Goal: Information Seeking & Learning: Check status

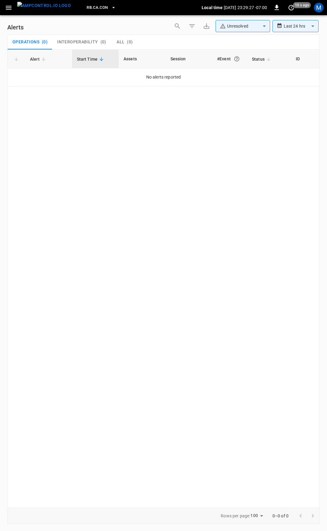
click at [6, 7] on icon "button" at bounding box center [9, 8] width 8 height 8
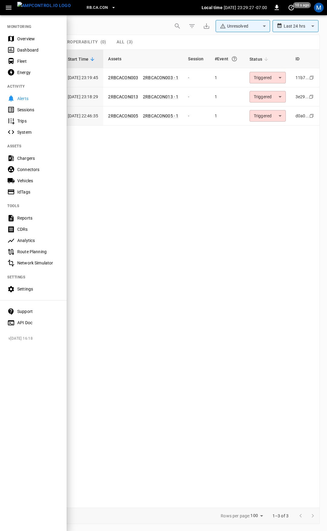
drag, startPoint x: 27, startPoint y: 37, endPoint x: 19, endPoint y: 42, distance: 9.8
click at [27, 37] on div "Overview" at bounding box center [38, 39] width 42 height 6
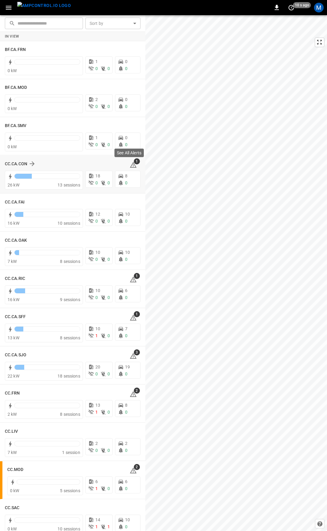
click at [130, 162] on icon at bounding box center [133, 164] width 7 height 7
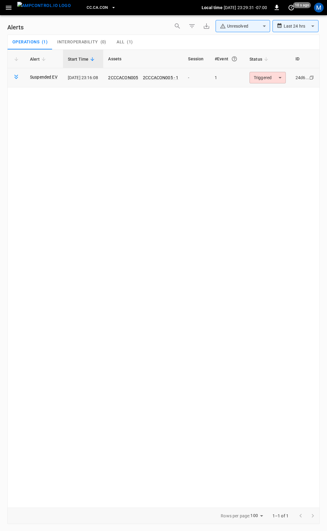
click at [281, 78] on body "**********" at bounding box center [163, 264] width 327 height 529
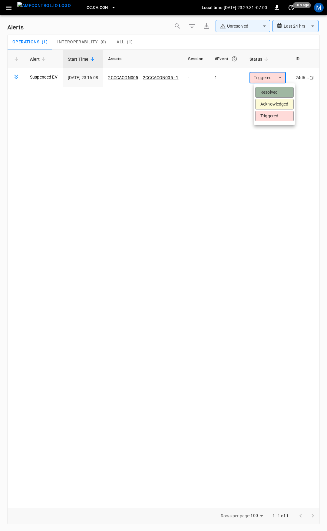
click at [277, 89] on li "Resolved" at bounding box center [275, 92] width 38 height 11
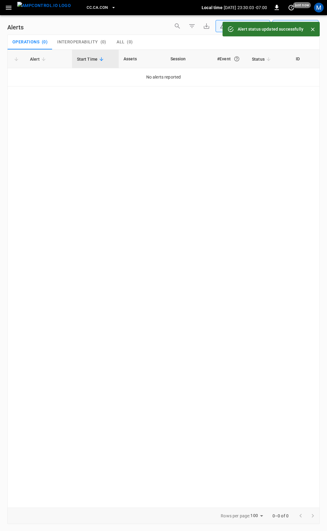
click at [7, 7] on icon "button" at bounding box center [9, 8] width 8 height 8
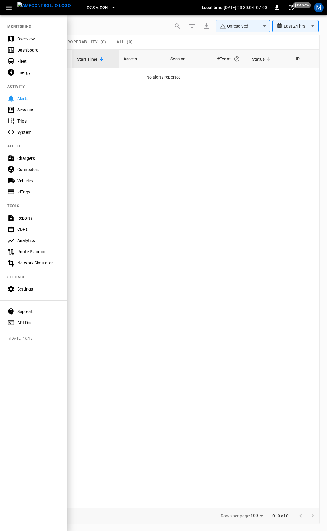
click at [24, 37] on div "Overview" at bounding box center [38, 39] width 42 height 6
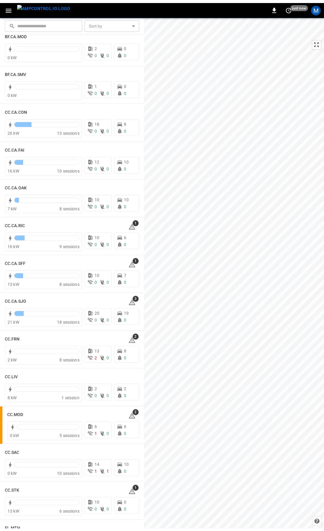
scroll to position [91, 0]
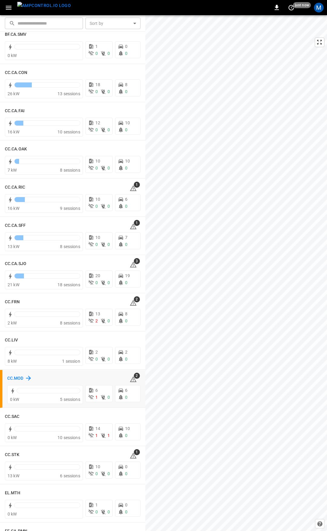
click at [15, 379] on h6 "CC.MOD" at bounding box center [15, 378] width 16 height 7
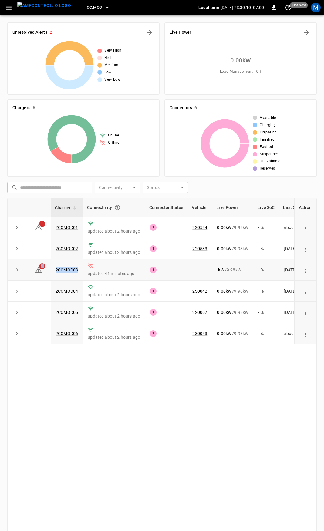
drag, startPoint x: 72, startPoint y: 270, endPoint x: 33, endPoint y: 269, distance: 38.8
click at [33, 269] on tr "1 2CCMOD03 updated 41 minutes ago 1 - - kW / 9.98 kW - % [DATE]" at bounding box center [177, 269] width 338 height 21
copy tr "1 2CCMOD03"
click at [65, 225] on link "2CCMOD01" at bounding box center [66, 227] width 25 height 7
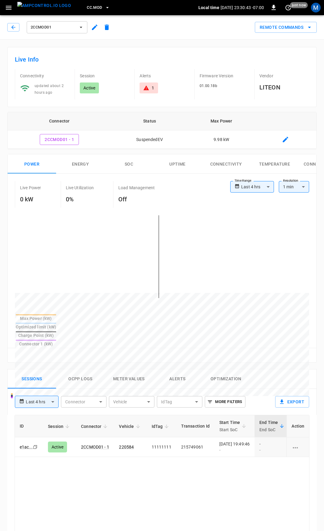
click at [142, 86] on div "1" at bounding box center [148, 87] width 18 height 11
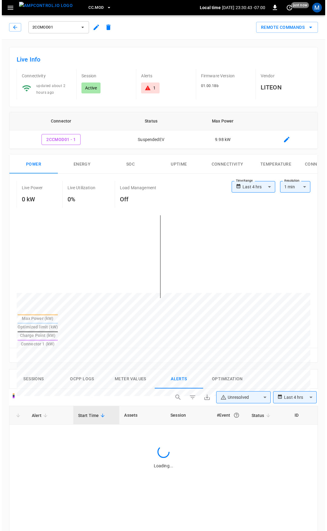
scroll to position [258, 0]
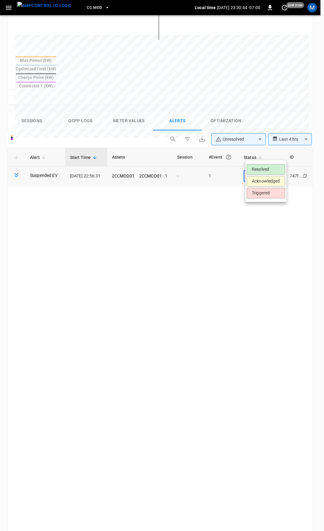
click at [276, 151] on body "**********" at bounding box center [162, 188] width 324 height 892
click at [264, 168] on li "Resolved" at bounding box center [265, 169] width 38 height 11
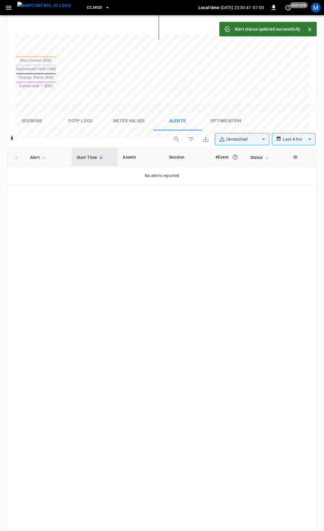
click at [7, 5] on icon "button" at bounding box center [9, 8] width 8 height 8
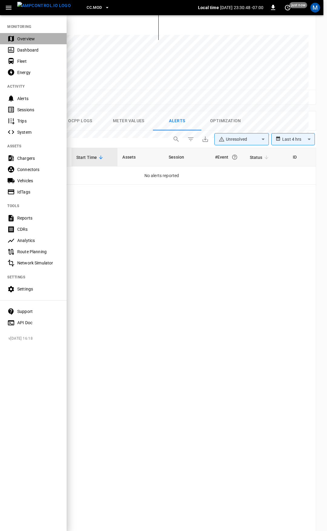
click at [34, 38] on div "Overview" at bounding box center [38, 39] width 42 height 6
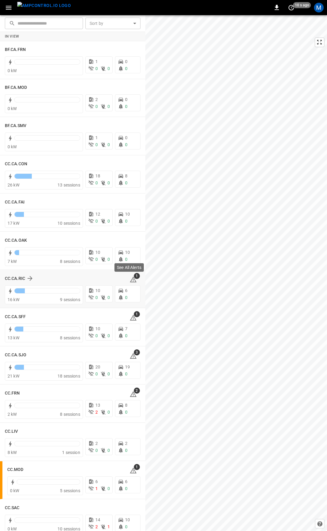
click at [134, 278] on span "1" at bounding box center [137, 276] width 6 height 6
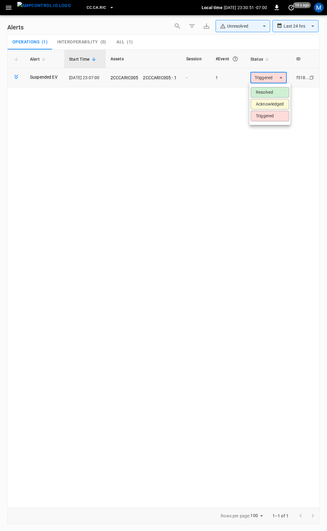
click at [257, 81] on body "**********" at bounding box center [163, 264] width 327 height 529
click at [262, 91] on li "Resolved" at bounding box center [270, 92] width 38 height 11
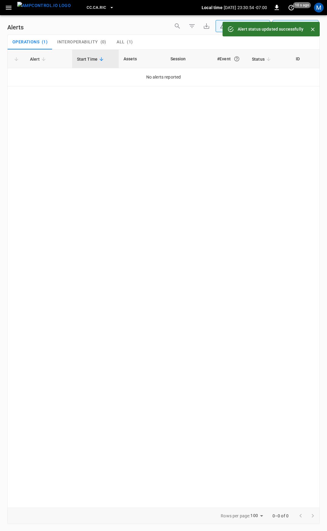
click at [11, 9] on icon "button" at bounding box center [9, 8] width 6 height 4
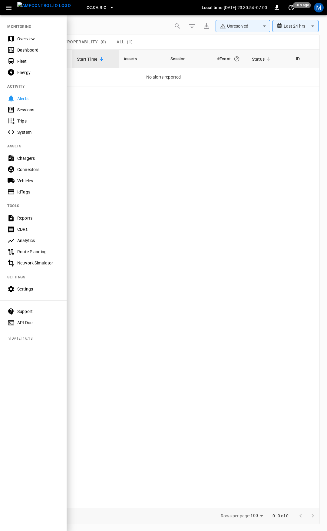
click at [34, 38] on div "Overview" at bounding box center [38, 39] width 42 height 6
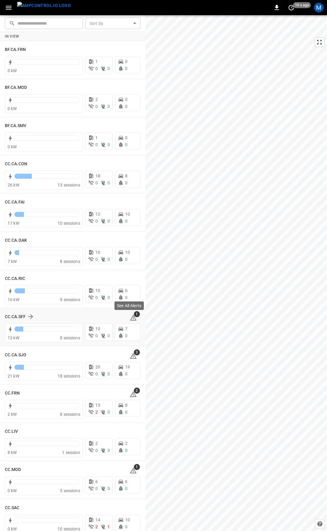
click at [130, 316] on icon at bounding box center [133, 317] width 7 height 7
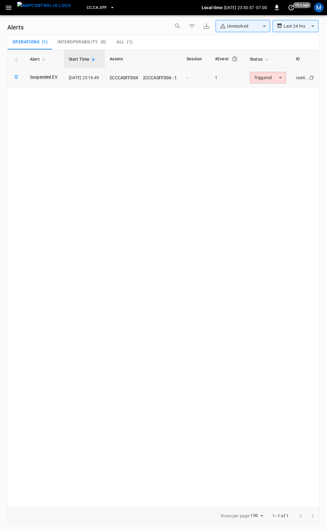
click at [275, 72] on body "**********" at bounding box center [163, 264] width 327 height 529
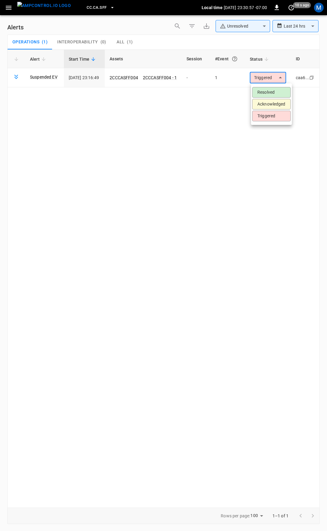
click at [268, 93] on li "Resolved" at bounding box center [272, 92] width 38 height 11
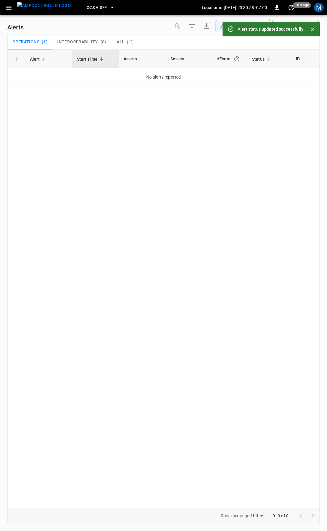
click at [10, 6] on icon "button" at bounding box center [9, 8] width 6 height 4
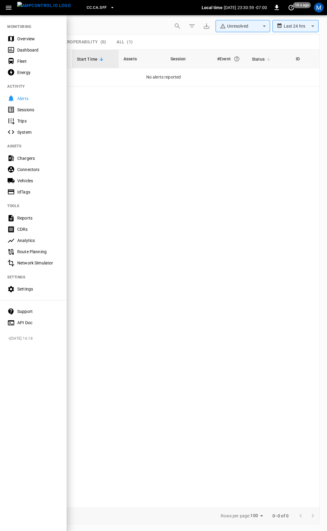
click at [25, 38] on div "Overview" at bounding box center [38, 39] width 42 height 6
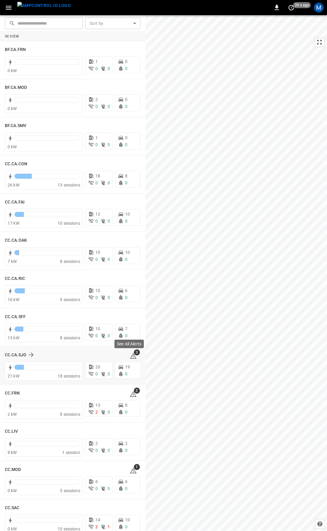
click at [133, 357] on icon at bounding box center [133, 356] width 1 height 2
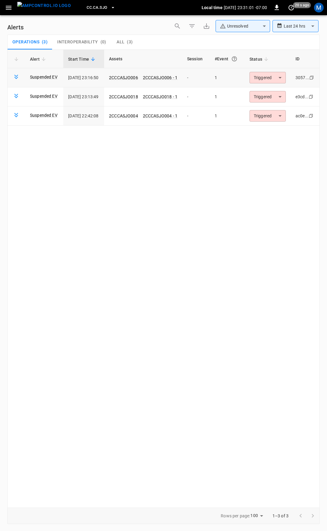
click at [267, 80] on body "**********" at bounding box center [163, 264] width 327 height 529
drag, startPoint x: 268, startPoint y: 94, endPoint x: 271, endPoint y: 92, distance: 3.8
click at [268, 94] on li "Resolved" at bounding box center [273, 92] width 38 height 11
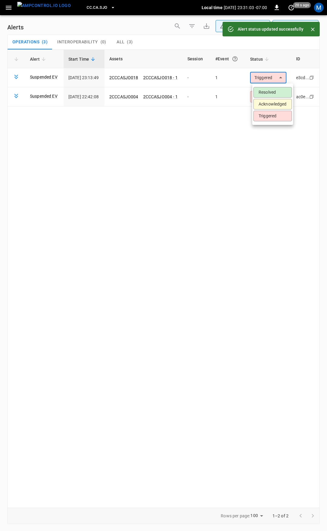
click at [276, 82] on body "**********" at bounding box center [163, 264] width 327 height 529
click at [274, 88] on li "Resolved" at bounding box center [273, 92] width 38 height 11
click at [271, 78] on body "**********" at bounding box center [163, 264] width 327 height 529
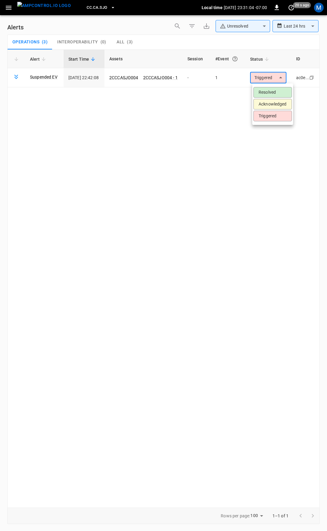
click at [271, 86] on ul "Resolved Acknowledged Triggered" at bounding box center [273, 104] width 41 height 42
click at [268, 92] on li "Resolved" at bounding box center [273, 92] width 38 height 11
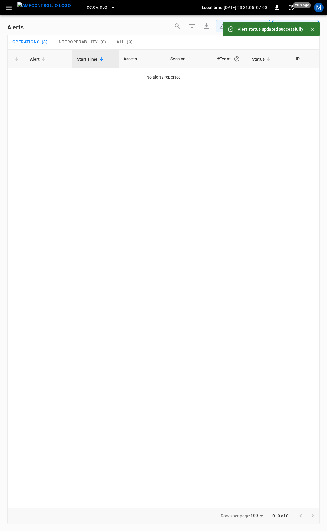
click at [8, 7] on icon "button" at bounding box center [9, 8] width 6 height 4
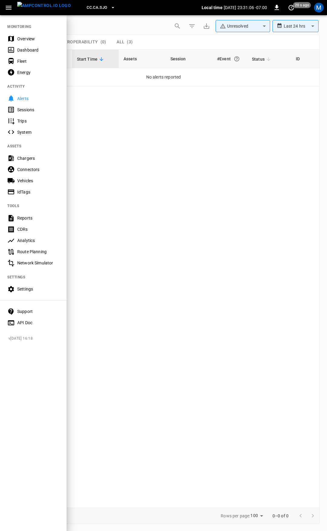
click at [18, 37] on div "Overview" at bounding box center [38, 39] width 42 height 6
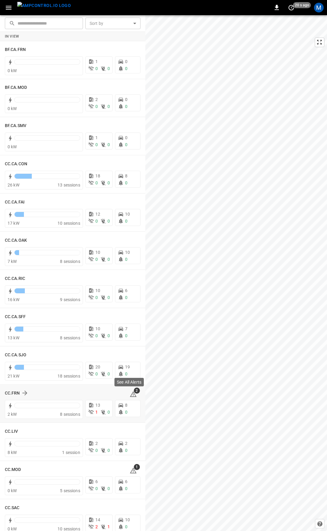
click at [134, 392] on span "2" at bounding box center [137, 390] width 6 height 6
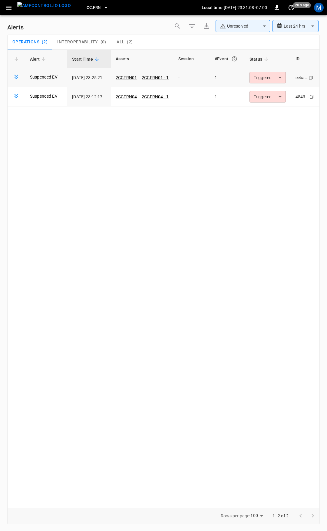
click at [270, 75] on body "**********" at bounding box center [163, 264] width 327 height 529
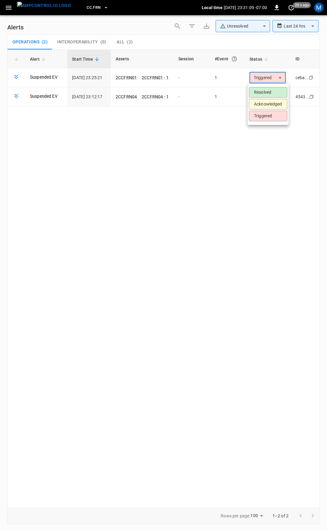
click at [269, 91] on li "Resolved" at bounding box center [268, 92] width 38 height 11
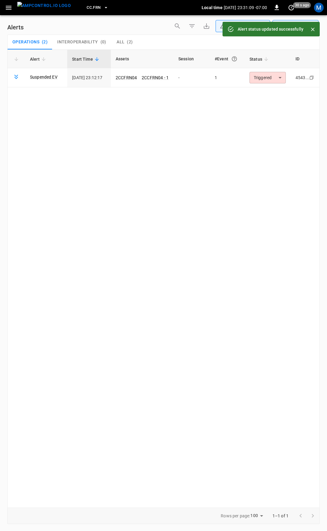
click at [271, 80] on body "**********" at bounding box center [163, 264] width 327 height 529
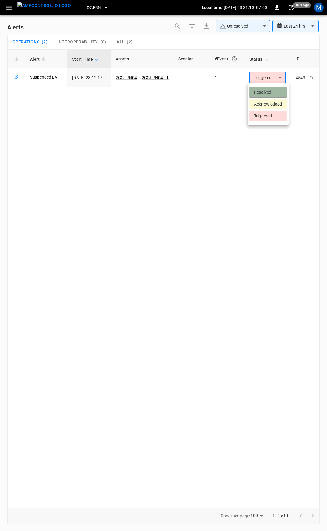
click at [270, 91] on li "Resolved" at bounding box center [268, 92] width 38 height 11
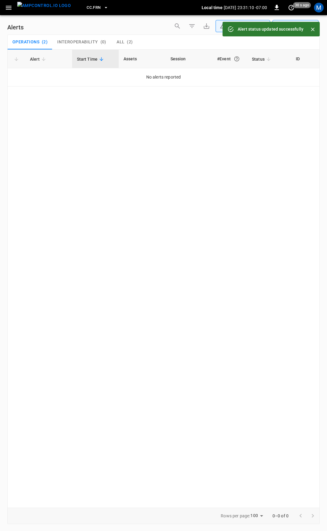
click at [3, 7] on button "button" at bounding box center [8, 7] width 12 height 11
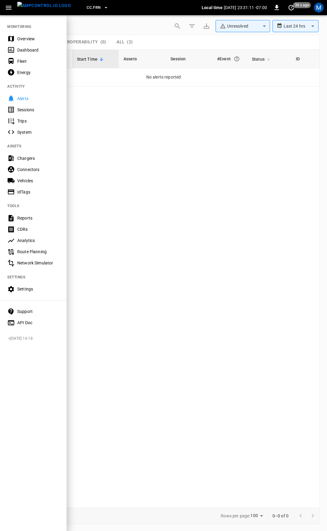
click at [31, 40] on div "Overview" at bounding box center [38, 39] width 42 height 6
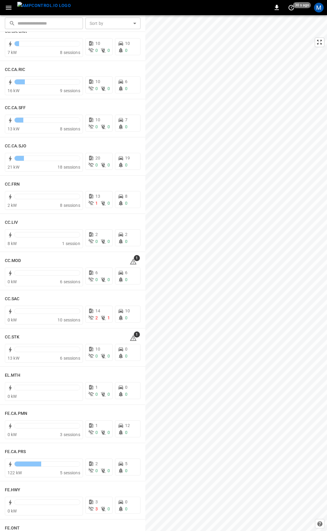
scroll to position [210, 0]
click at [130, 259] on icon at bounding box center [133, 260] width 7 height 7
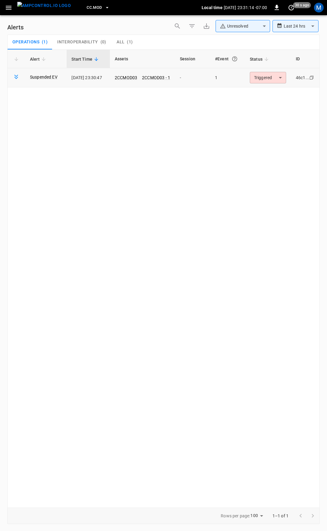
click at [271, 73] on body "**********" at bounding box center [163, 264] width 327 height 529
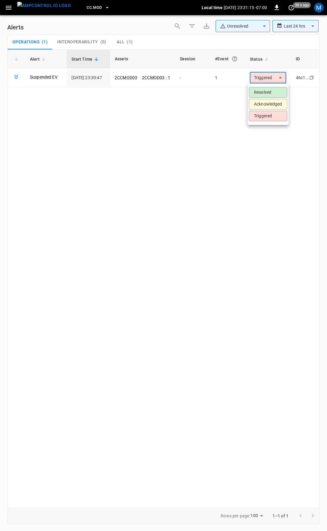
click at [268, 92] on li "Resolved" at bounding box center [268, 92] width 38 height 11
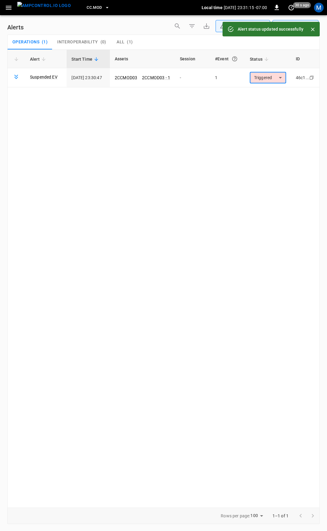
click at [8, 7] on icon "button" at bounding box center [9, 8] width 6 height 4
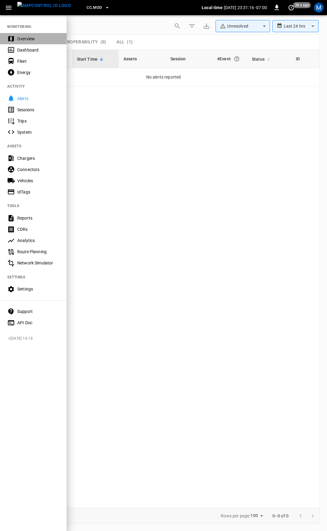
click at [30, 40] on div "Overview" at bounding box center [38, 39] width 42 height 6
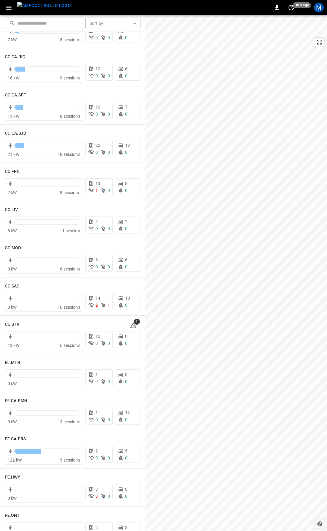
scroll to position [292, 0]
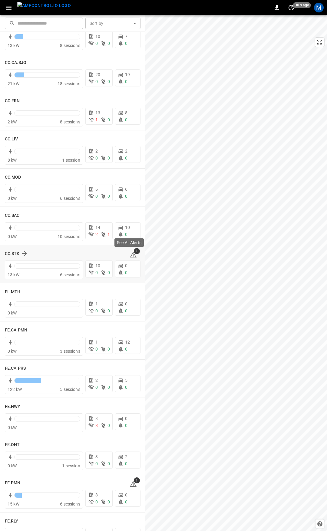
click at [130, 253] on icon at bounding box center [133, 255] width 7 height 6
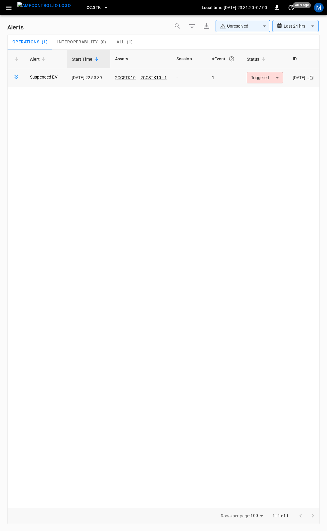
click at [272, 81] on body "**********" at bounding box center [163, 264] width 327 height 529
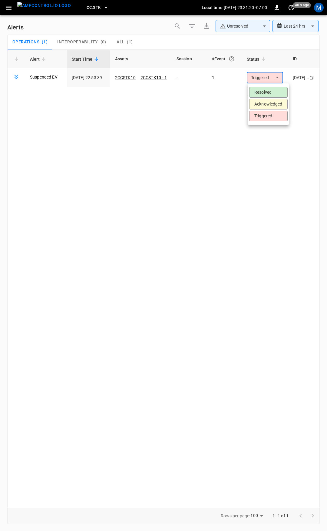
click at [274, 90] on li "Resolved" at bounding box center [268, 92] width 38 height 11
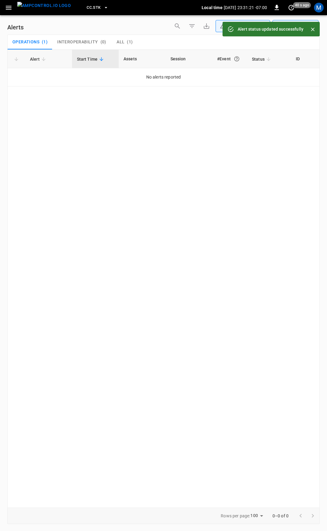
click at [7, 7] on icon "button" at bounding box center [9, 8] width 6 height 4
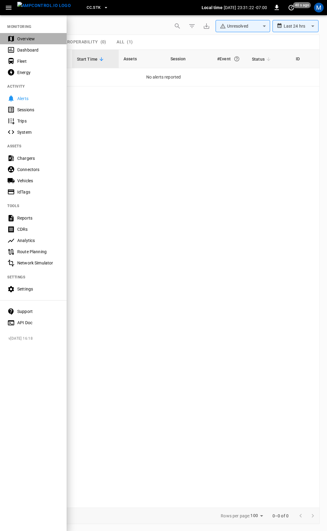
click at [15, 36] on div "Overview" at bounding box center [33, 38] width 67 height 11
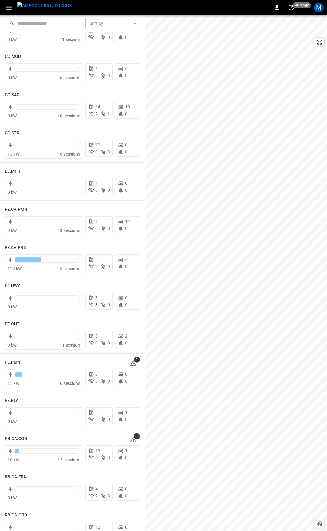
scroll to position [477, 0]
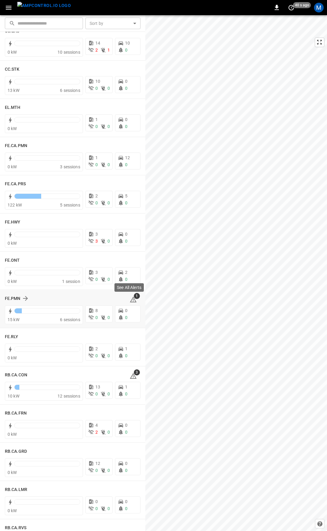
click at [131, 298] on span "1" at bounding box center [133, 299] width 7 height 7
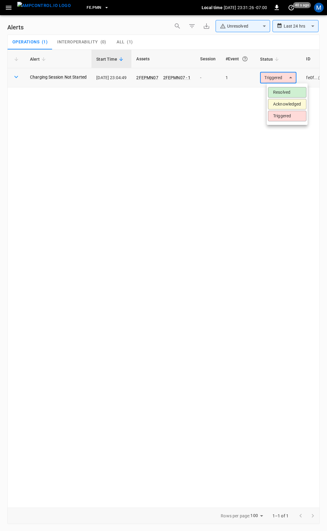
click at [276, 77] on body "**********" at bounding box center [163, 264] width 327 height 529
click at [284, 94] on li "Resolved" at bounding box center [287, 92] width 38 height 11
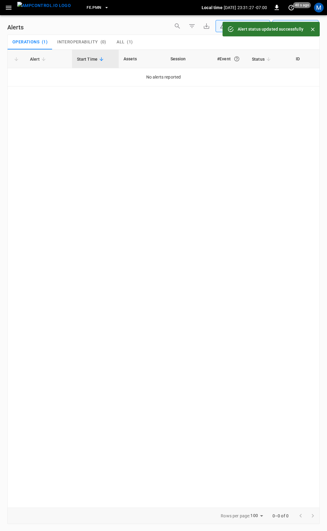
click at [8, 6] on icon "button" at bounding box center [9, 8] width 8 height 8
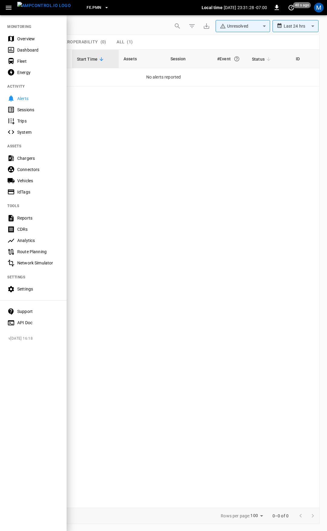
click at [25, 40] on div "Overview" at bounding box center [38, 39] width 42 height 6
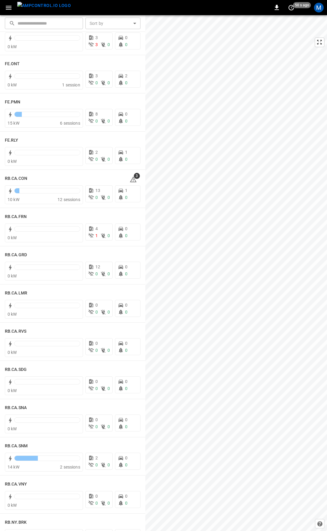
scroll to position [696, 0]
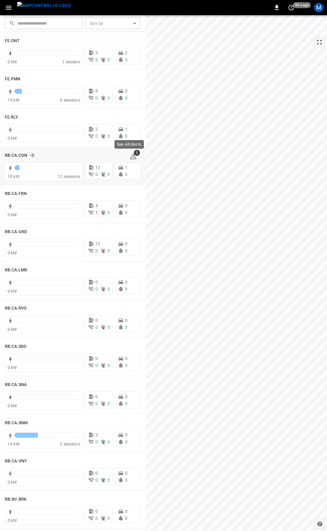
click at [131, 156] on icon at bounding box center [133, 156] width 7 height 7
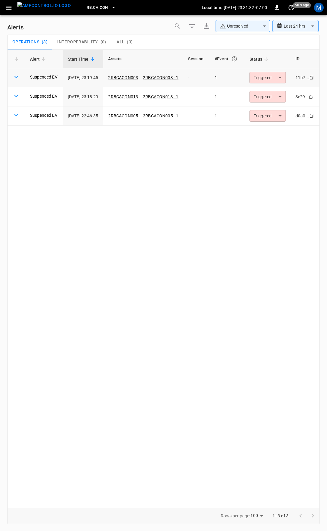
click at [262, 80] on body "**********" at bounding box center [163, 264] width 327 height 529
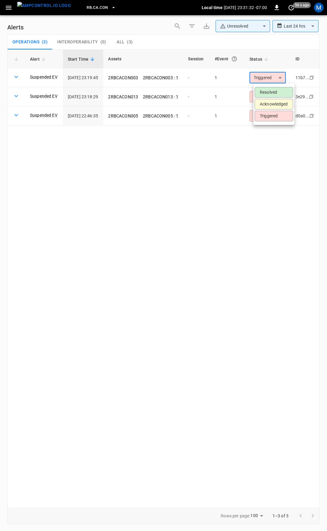
click at [276, 92] on li "Resolved" at bounding box center [274, 92] width 38 height 11
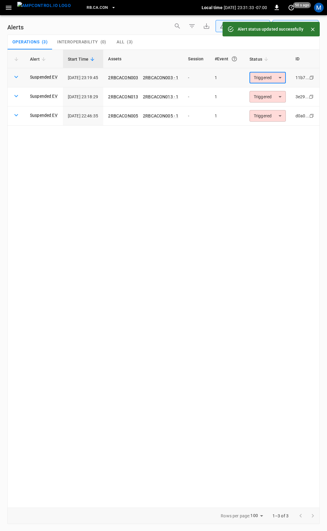
click at [280, 77] on body "**********" at bounding box center [163, 264] width 327 height 529
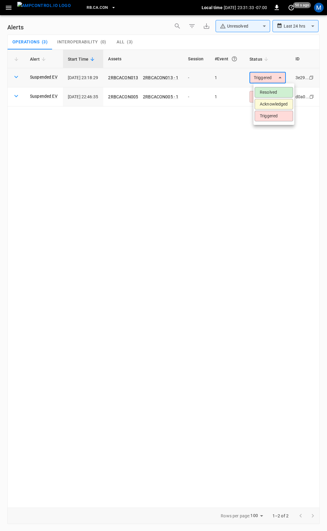
click at [280, 89] on li "Resolved" at bounding box center [274, 92] width 38 height 11
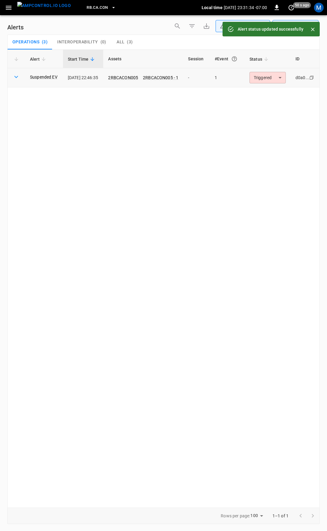
click at [275, 77] on body "**********" at bounding box center [163, 264] width 327 height 529
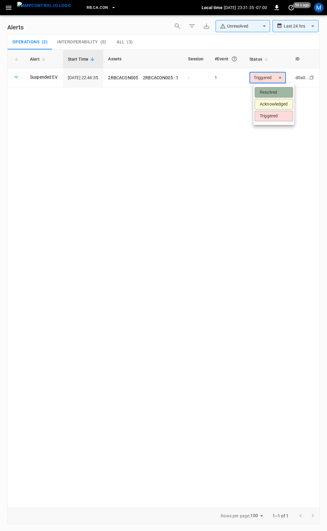
click at [274, 89] on li "Resolved" at bounding box center [274, 92] width 38 height 11
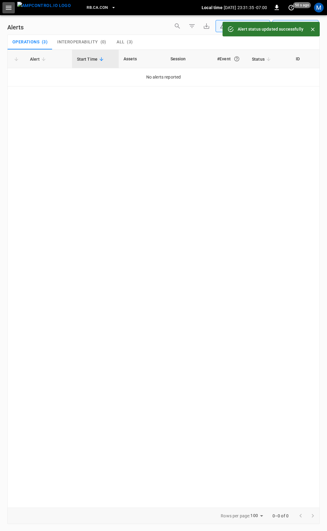
click at [11, 12] on button "button" at bounding box center [8, 7] width 12 height 11
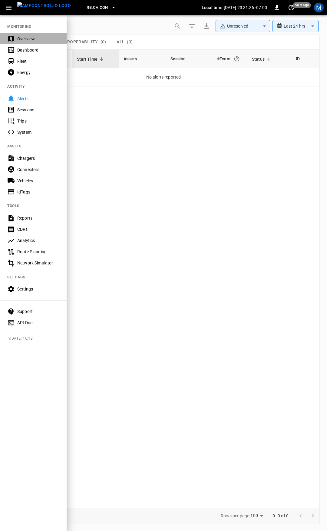
click at [25, 37] on div "Overview" at bounding box center [38, 39] width 42 height 6
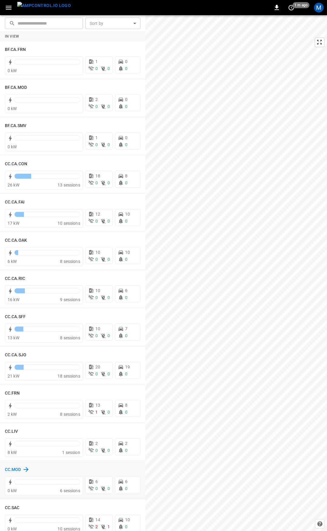
click at [14, 469] on h6 "CC.MOD" at bounding box center [13, 469] width 16 height 7
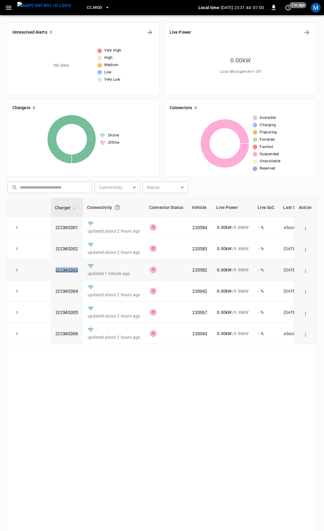
drag, startPoint x: 81, startPoint y: 270, endPoint x: 51, endPoint y: 271, distance: 29.4
click at [51, 271] on td "2CCMOD03" at bounding box center [67, 269] width 32 height 21
copy link "2CCMOD03"
click at [63, 271] on link "2CCMOD03" at bounding box center [66, 269] width 25 height 7
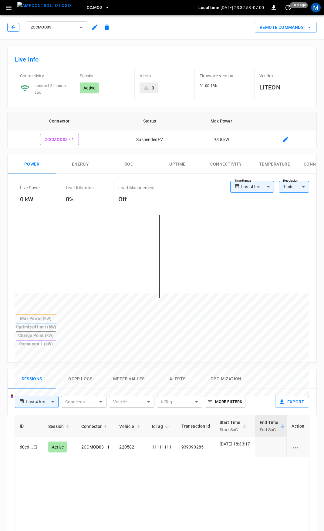
click at [12, 27] on icon "button" at bounding box center [13, 27] width 6 height 6
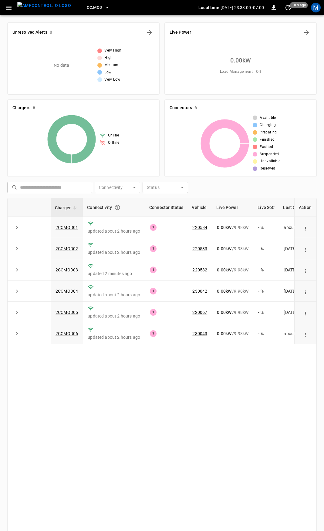
click at [7, 7] on icon "button" at bounding box center [9, 8] width 8 height 8
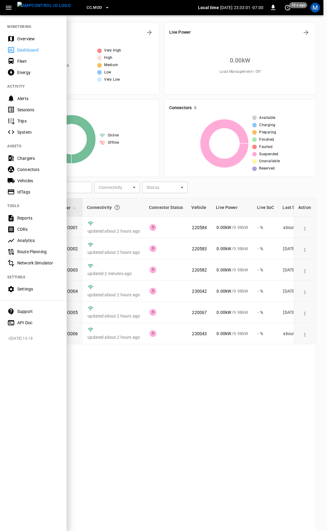
click at [22, 35] on div "Overview" at bounding box center [33, 38] width 67 height 11
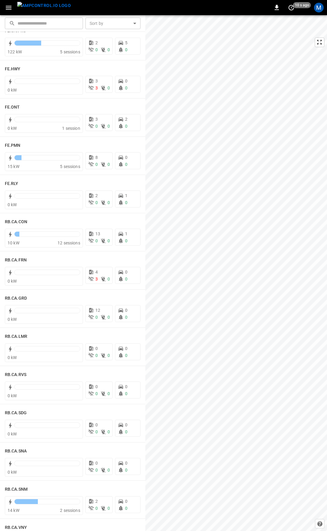
scroll to position [638, 0]
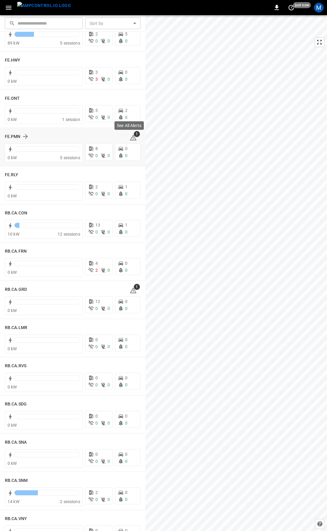
click at [134, 137] on span "1" at bounding box center [137, 134] width 6 height 6
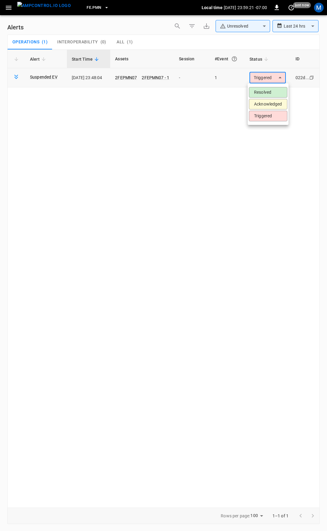
click at [263, 78] on body "**********" at bounding box center [163, 264] width 327 height 529
click at [261, 93] on li "Resolved" at bounding box center [268, 92] width 38 height 11
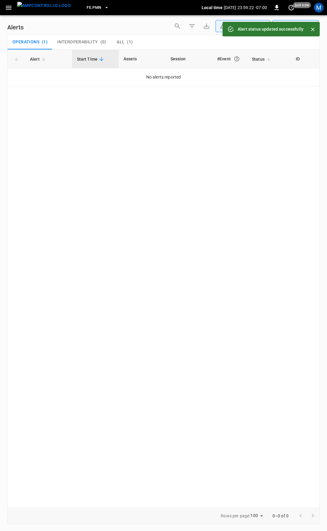
drag, startPoint x: 10, startPoint y: 9, endPoint x: 9, endPoint y: 13, distance: 3.7
click at [10, 9] on icon "button" at bounding box center [9, 8] width 6 height 4
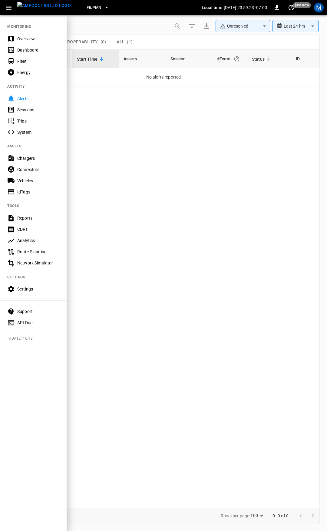
drag, startPoint x: 20, startPoint y: 38, endPoint x: 30, endPoint y: 52, distance: 17.0
click at [20, 38] on div "Overview" at bounding box center [38, 39] width 42 height 6
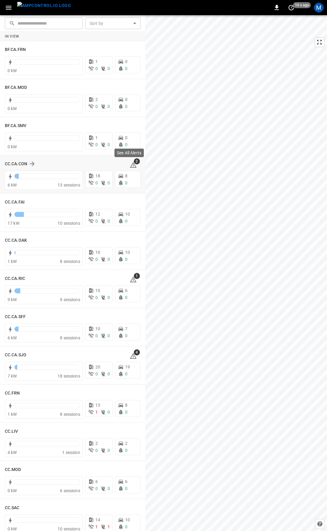
click at [133, 165] on icon at bounding box center [133, 165] width 1 height 2
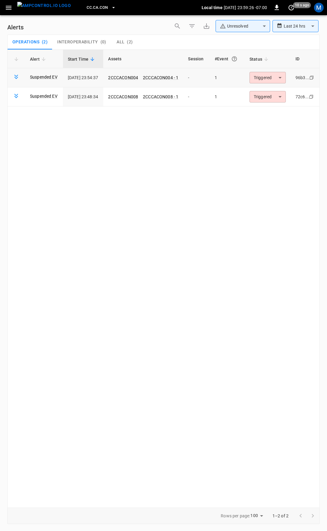
click at [281, 77] on body "**********" at bounding box center [163, 264] width 327 height 529
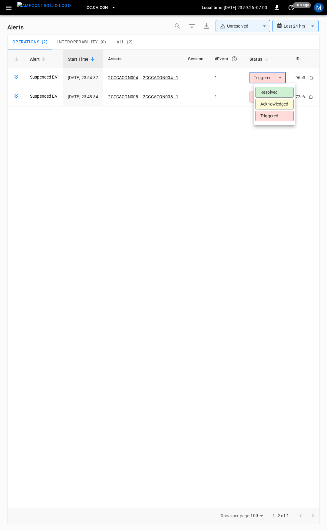
click at [280, 92] on li "Resolved" at bounding box center [275, 92] width 38 height 11
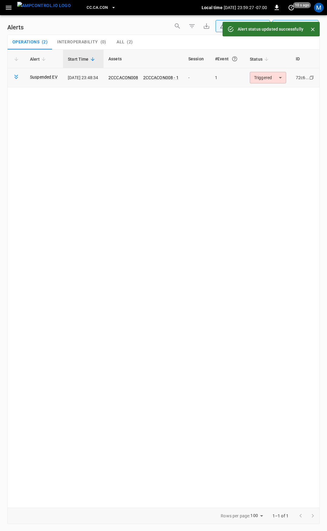
click at [277, 79] on body "**********" at bounding box center [163, 264] width 327 height 529
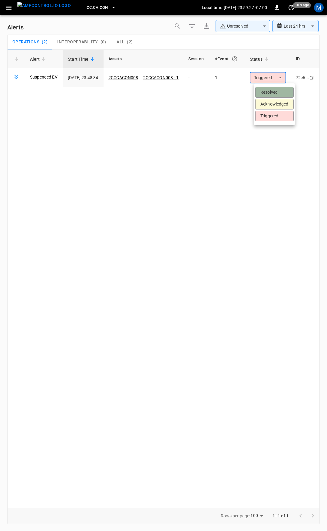
click at [277, 93] on li "Resolved" at bounding box center [275, 92] width 38 height 11
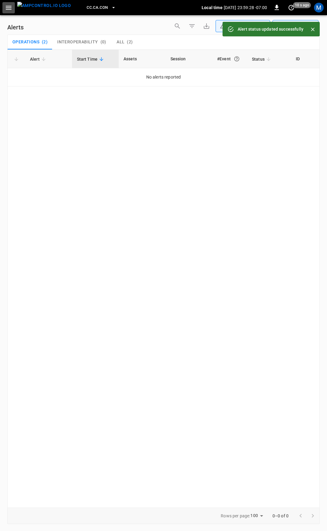
click at [10, 9] on icon "button" at bounding box center [9, 8] width 6 height 4
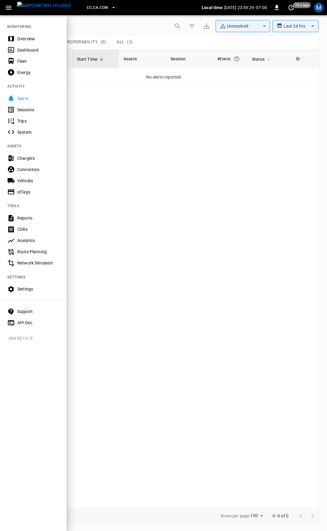
click at [32, 39] on div "Overview" at bounding box center [38, 39] width 42 height 6
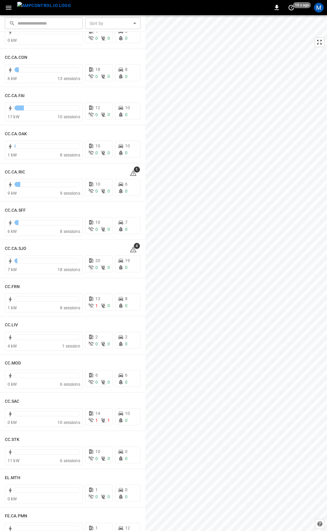
scroll to position [142, 0]
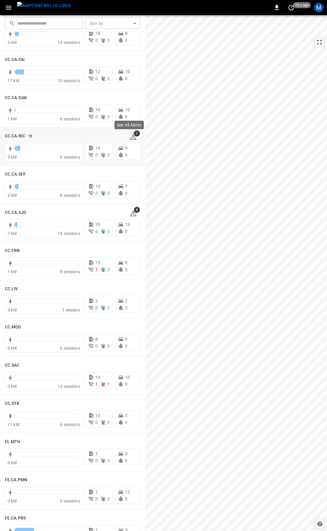
click at [130, 135] on icon at bounding box center [133, 137] width 7 height 6
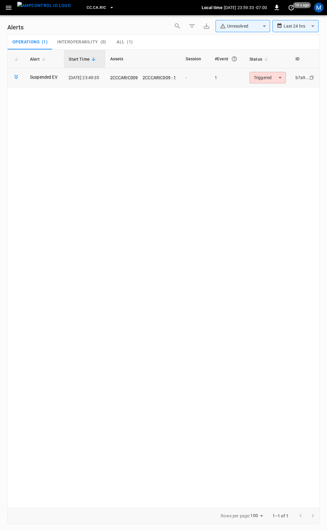
click at [276, 76] on body "**********" at bounding box center [163, 264] width 327 height 529
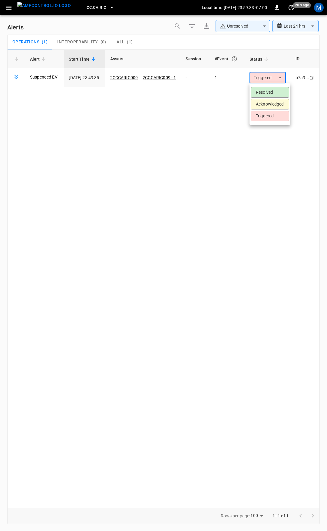
drag, startPoint x: 263, startPoint y: 89, endPoint x: 159, endPoint y: 71, distance: 105.9
click at [263, 89] on li "Resolved" at bounding box center [270, 92] width 38 height 11
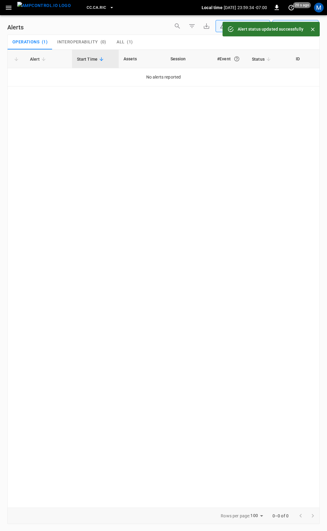
click at [11, 9] on icon "button" at bounding box center [9, 8] width 8 height 8
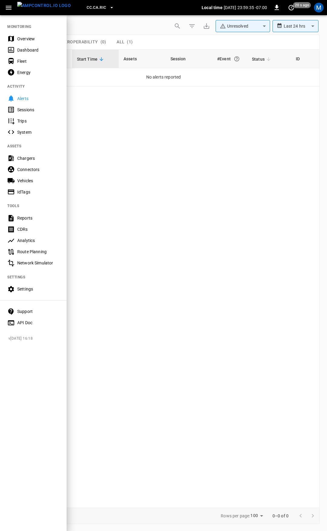
click at [28, 37] on div "Overview" at bounding box center [38, 39] width 42 height 6
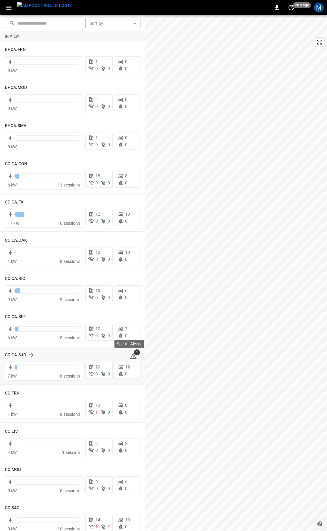
click at [132, 355] on icon at bounding box center [133, 355] width 7 height 7
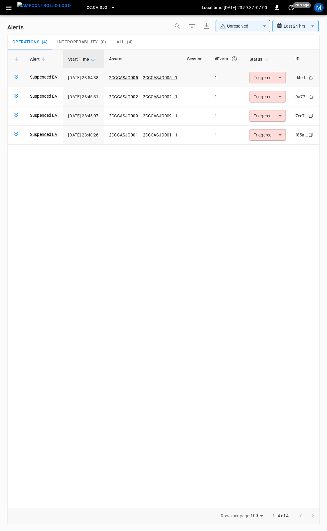
click at [266, 81] on body "**********" at bounding box center [163, 264] width 327 height 529
click at [267, 88] on li "Resolved" at bounding box center [273, 92] width 38 height 11
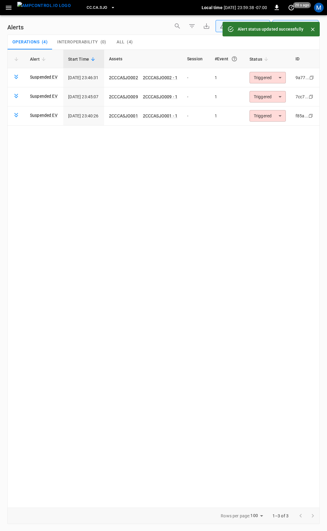
click at [271, 77] on body "**********" at bounding box center [163, 264] width 327 height 529
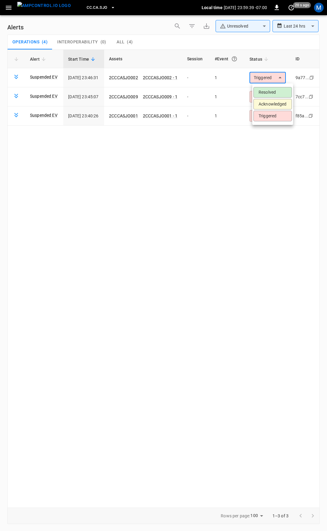
click at [274, 90] on li "Resolved" at bounding box center [273, 92] width 38 height 11
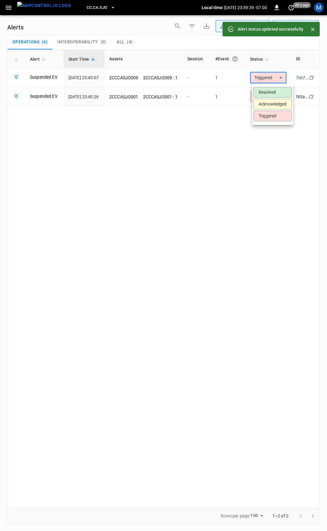
click at [273, 76] on body "**********" at bounding box center [163, 264] width 327 height 529
click at [273, 88] on li "Resolved" at bounding box center [273, 92] width 38 height 11
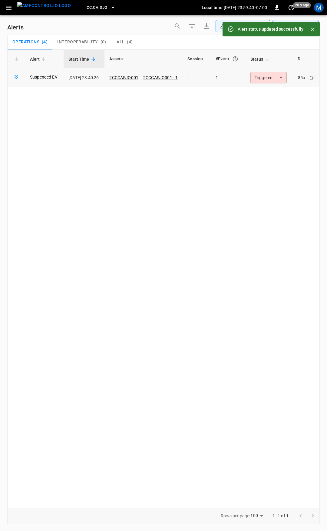
click at [272, 77] on body "**********" at bounding box center [163, 264] width 327 height 529
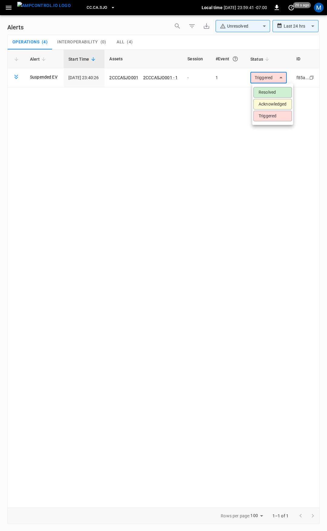
click at [271, 89] on li "Resolved" at bounding box center [273, 92] width 38 height 11
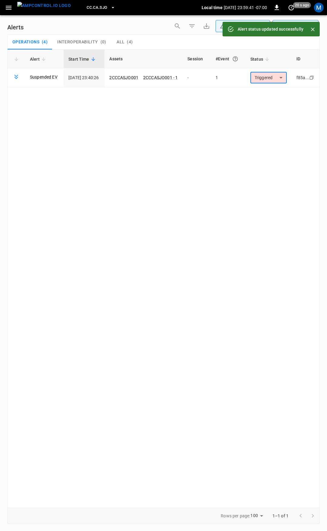
drag, startPoint x: 6, startPoint y: 8, endPoint x: 4, endPoint y: 3, distance: 5.2
click at [6, 7] on icon "button" at bounding box center [9, 8] width 6 height 4
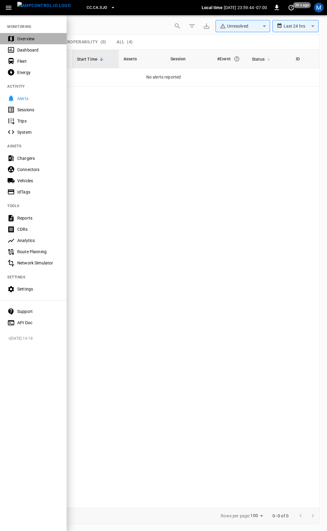
click at [33, 44] on div "Overview" at bounding box center [33, 38] width 67 height 11
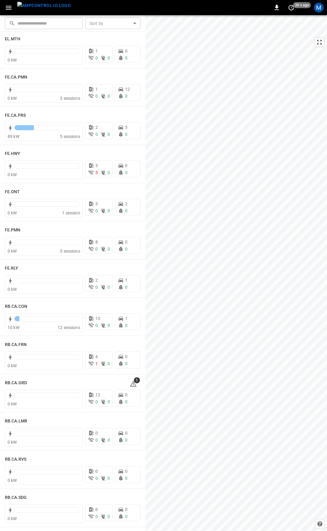
scroll to position [571, 0]
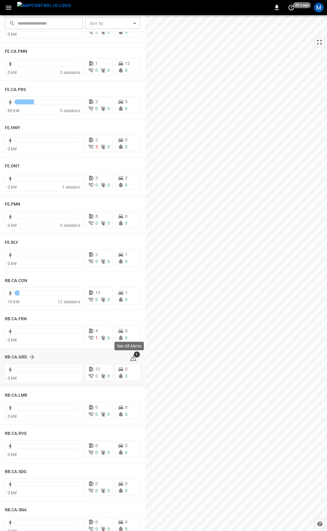
click at [133, 358] on icon at bounding box center [133, 358] width 1 height 2
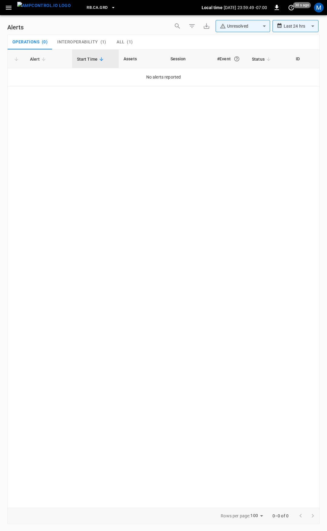
click at [127, 40] on span "( 1 )" at bounding box center [130, 41] width 6 height 5
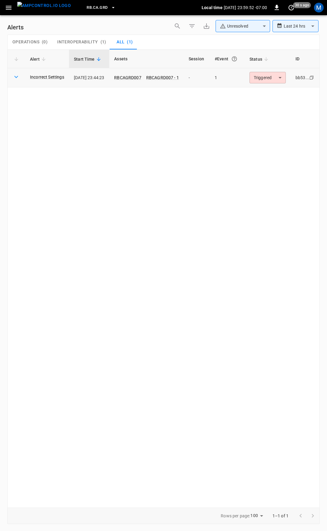
click at [283, 76] on body "**********" at bounding box center [163, 264] width 327 height 529
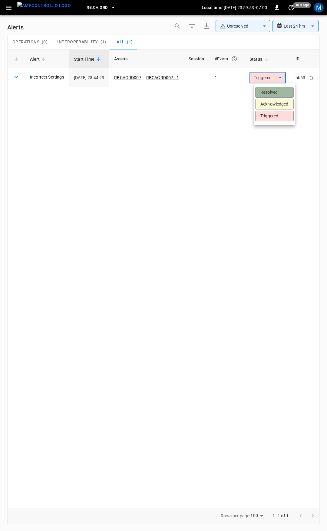
click at [271, 92] on li "Resolved" at bounding box center [275, 92] width 38 height 11
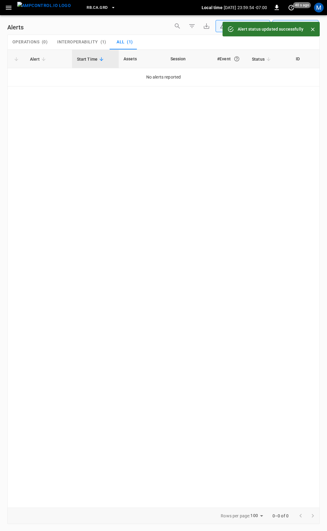
click at [5, 7] on icon "button" at bounding box center [9, 8] width 8 height 8
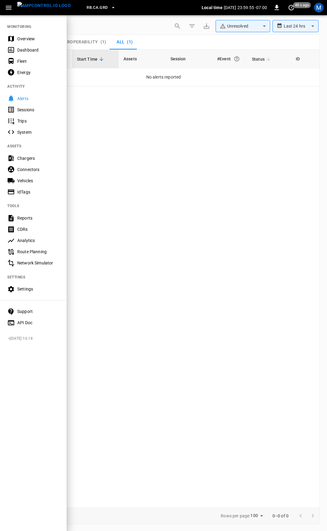
click at [28, 40] on div "Overview" at bounding box center [38, 39] width 42 height 6
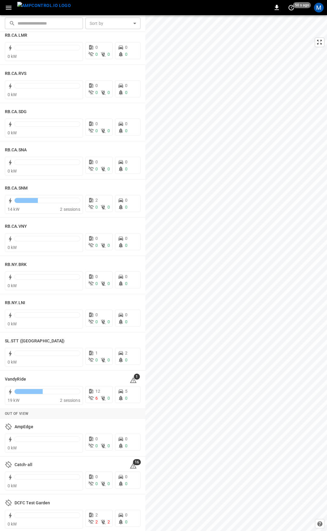
scroll to position [938, 0]
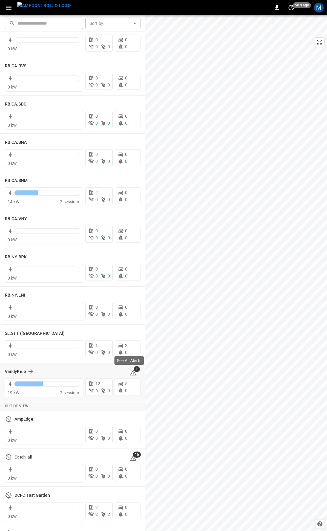
click at [131, 371] on icon at bounding box center [133, 372] width 7 height 7
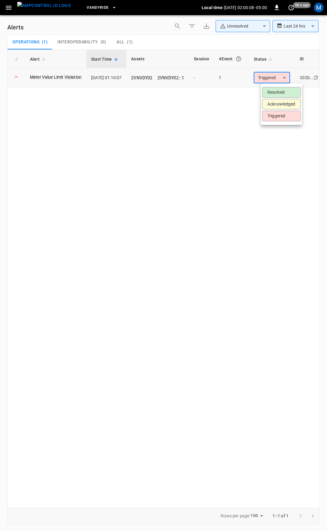
click at [285, 76] on body "**********" at bounding box center [163, 264] width 327 height 529
click at [285, 88] on li "Resolved" at bounding box center [282, 92] width 38 height 11
click at [285, 91] on li "Resolved" at bounding box center [281, 88] width 29 height 6
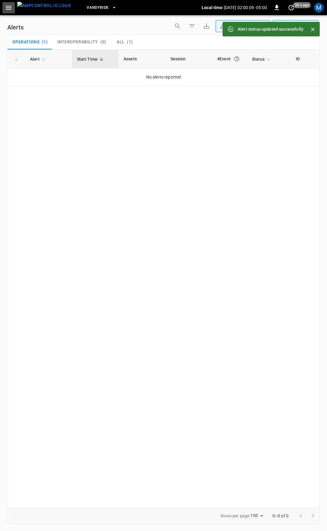
click at [10, 6] on icon "button" at bounding box center [9, 8] width 6 height 4
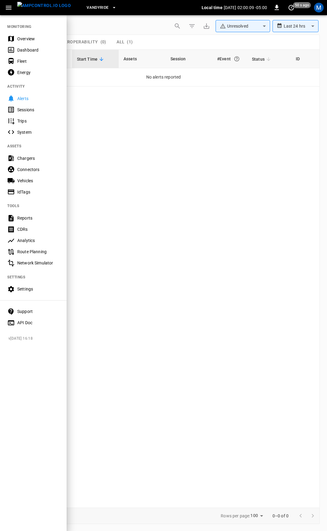
click at [30, 38] on div "Overview" at bounding box center [38, 39] width 42 height 6
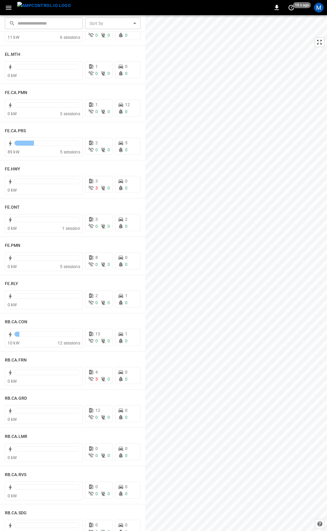
scroll to position [537, 0]
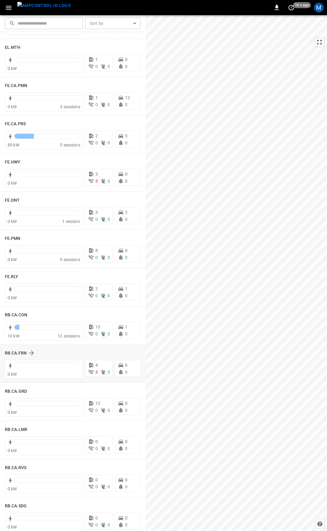
drag, startPoint x: 54, startPoint y: 351, endPoint x: 2, endPoint y: 351, distance: 52.1
click at [59, 350] on div "RB.CA.FRN" at bounding box center [69, 352] width 129 height 7
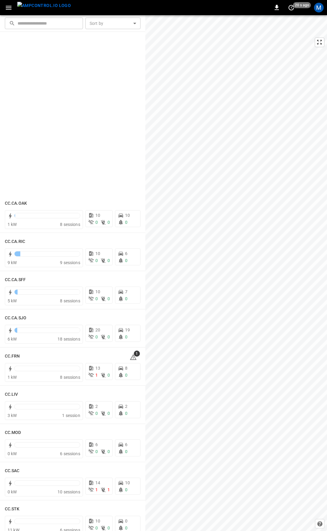
scroll to position [0, 0]
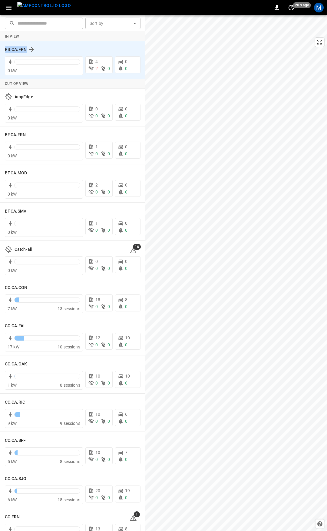
drag, startPoint x: 39, startPoint y: 49, endPoint x: 4, endPoint y: 49, distance: 35.2
click at [4, 49] on div "RB.CA.FRN 0 kW 4 2 0 0 0" at bounding box center [73, 60] width 146 height 38
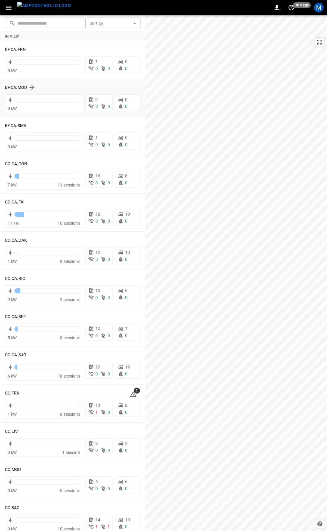
copy h6 "RB.CA.FRN"
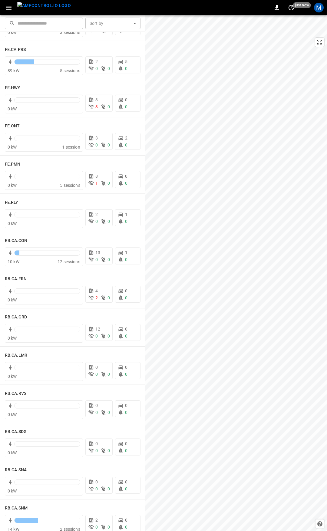
scroll to position [611, 0]
